Goal: Navigation & Orientation: Find specific page/section

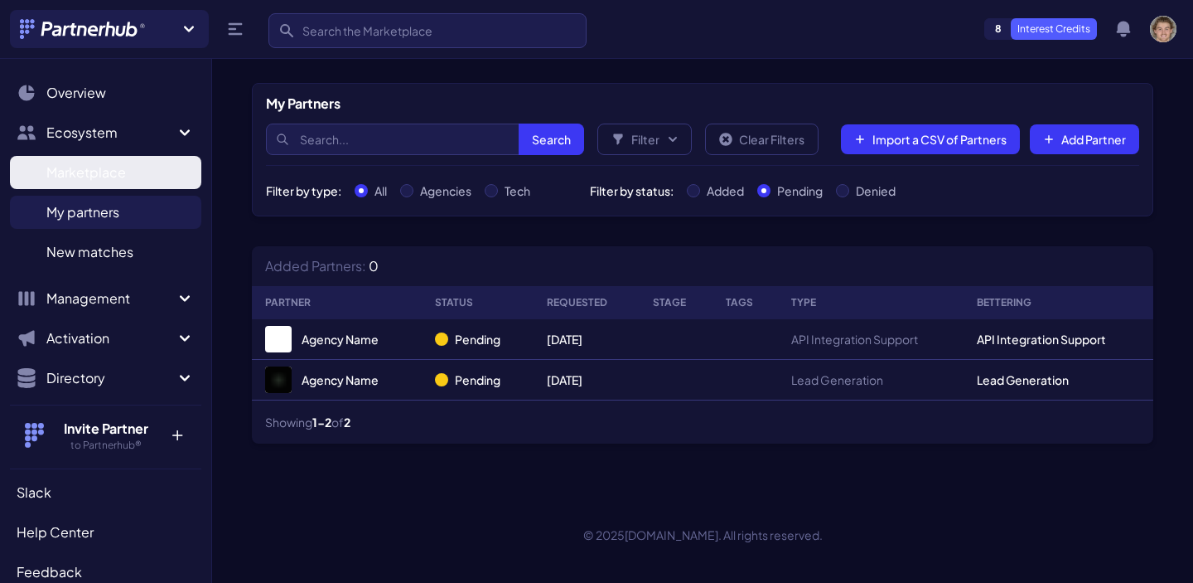
click at [123, 157] on link "Marketplace M" at bounding box center [105, 172] width 191 height 33
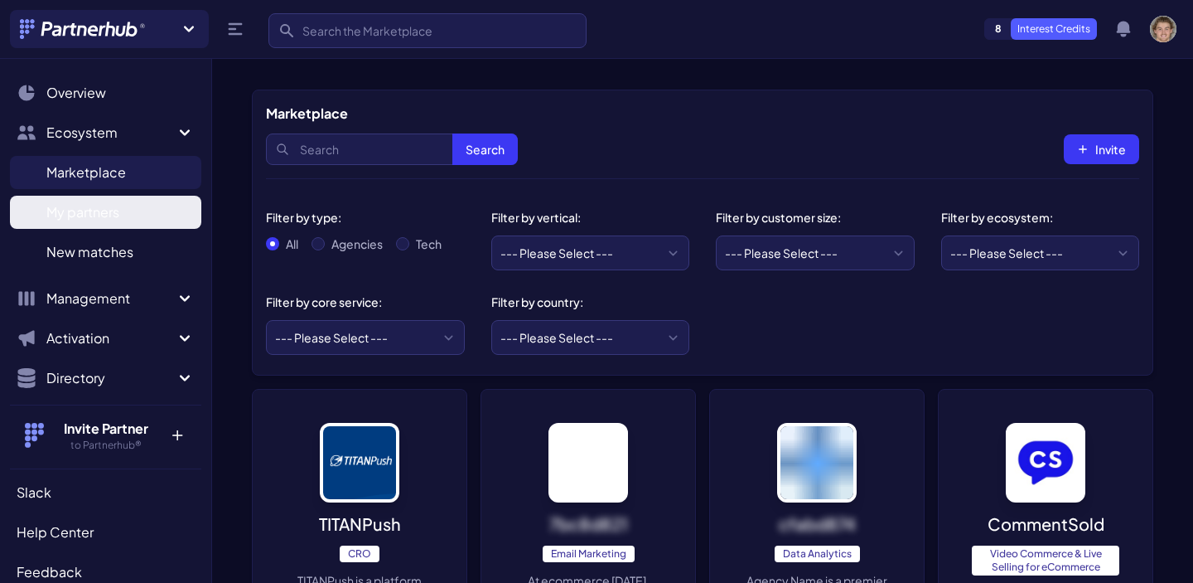
click at [146, 204] on link "My partners M" at bounding box center [105, 212] width 191 height 33
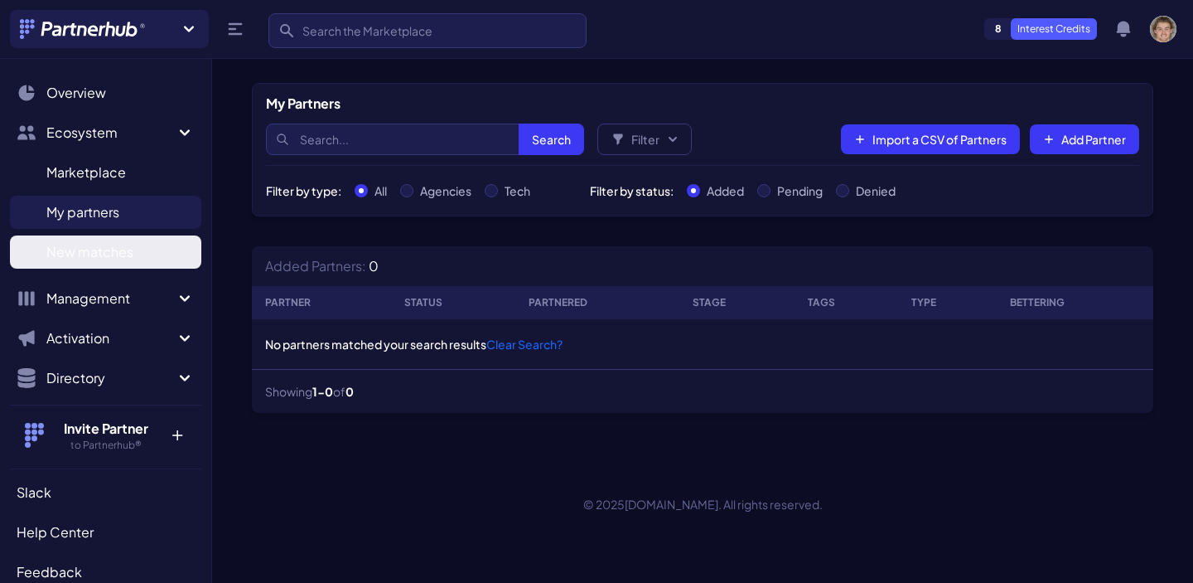
click at [119, 237] on link "New matches N" at bounding box center [105, 251] width 191 height 33
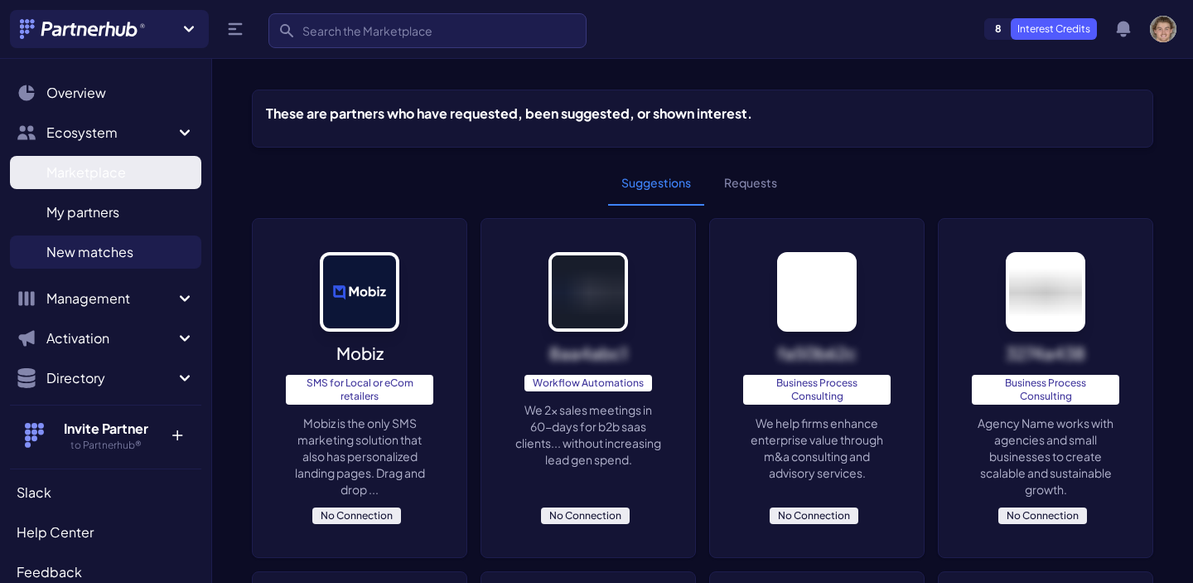
click at [140, 166] on link "Marketplace M" at bounding box center [105, 172] width 191 height 33
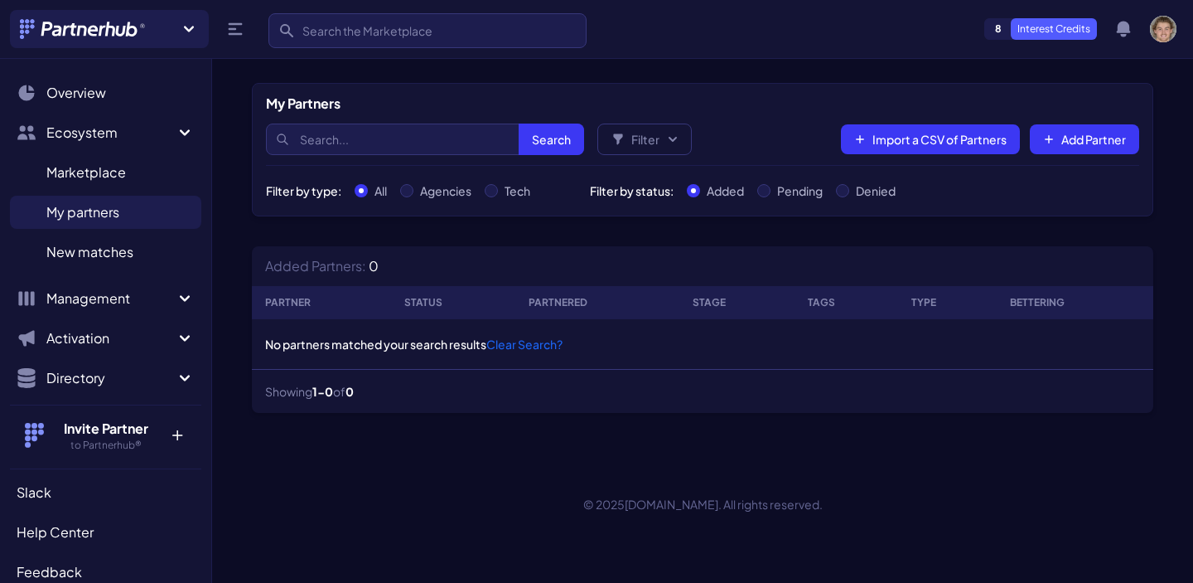
click at [774, 191] on div "Pending" at bounding box center [789, 190] width 65 height 17
click at [762, 191] on input "Pending" at bounding box center [763, 190] width 13 height 13
radio input "true"
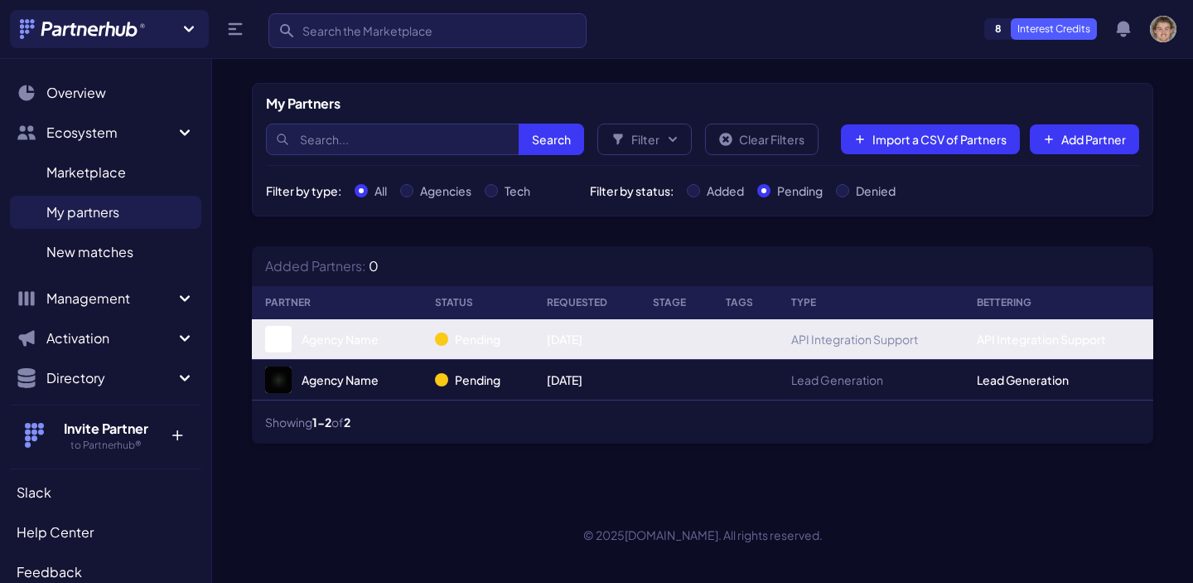
click at [370, 348] on link "Agency Name" at bounding box center [336, 339] width 143 height 27
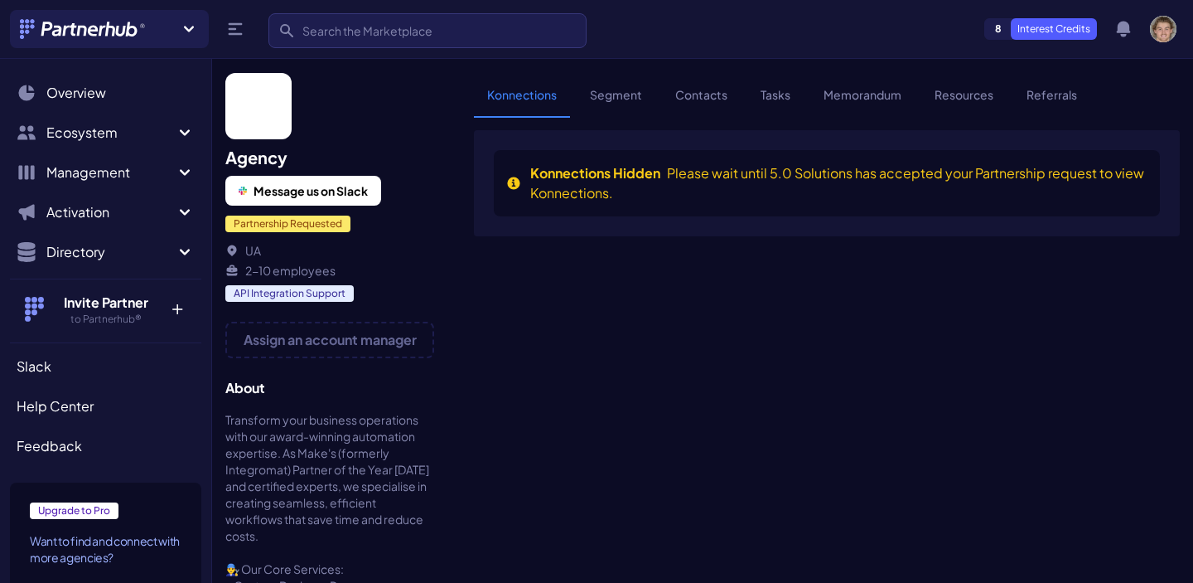
click at [716, 99] on link "Contacts" at bounding box center [701, 101] width 79 height 31
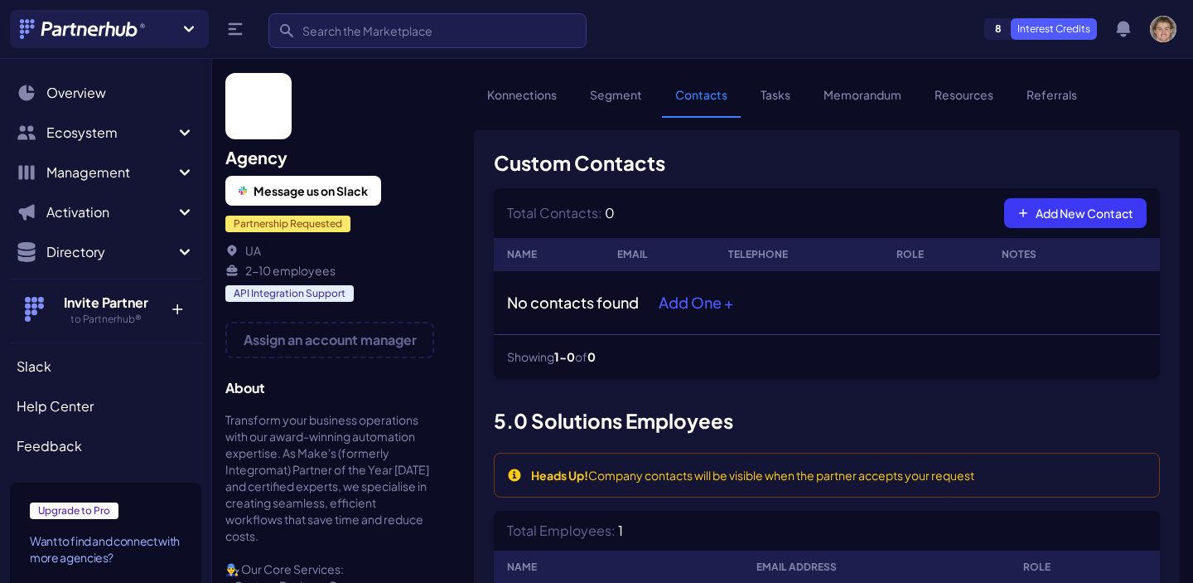
click at [535, 99] on link "Konnections" at bounding box center [522, 101] width 96 height 31
